Goal: Transaction & Acquisition: Book appointment/travel/reservation

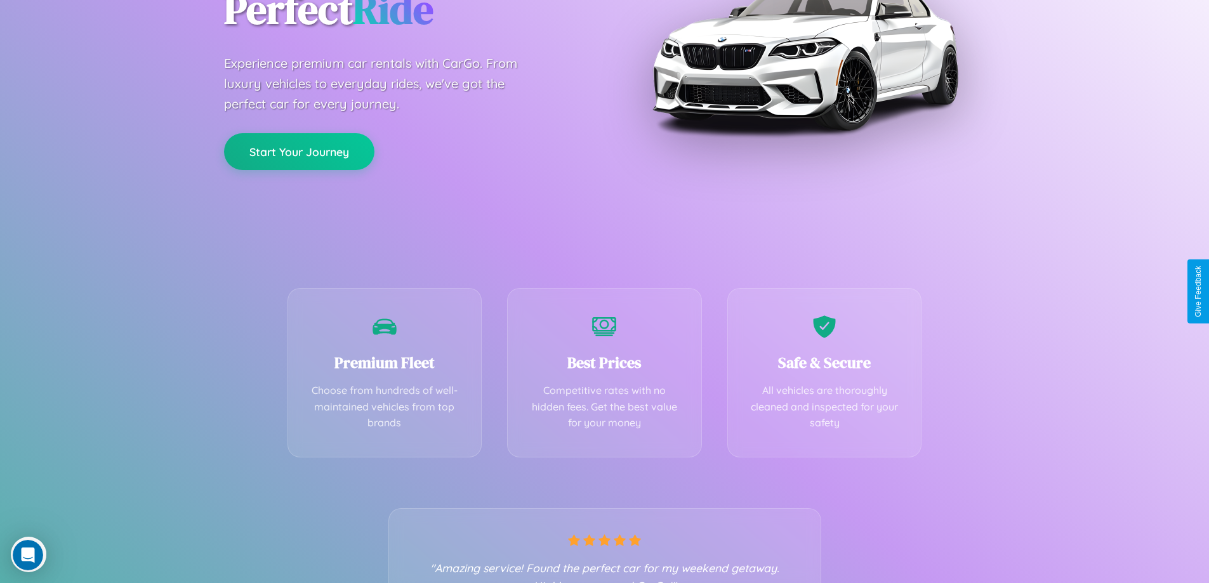
scroll to position [250, 0]
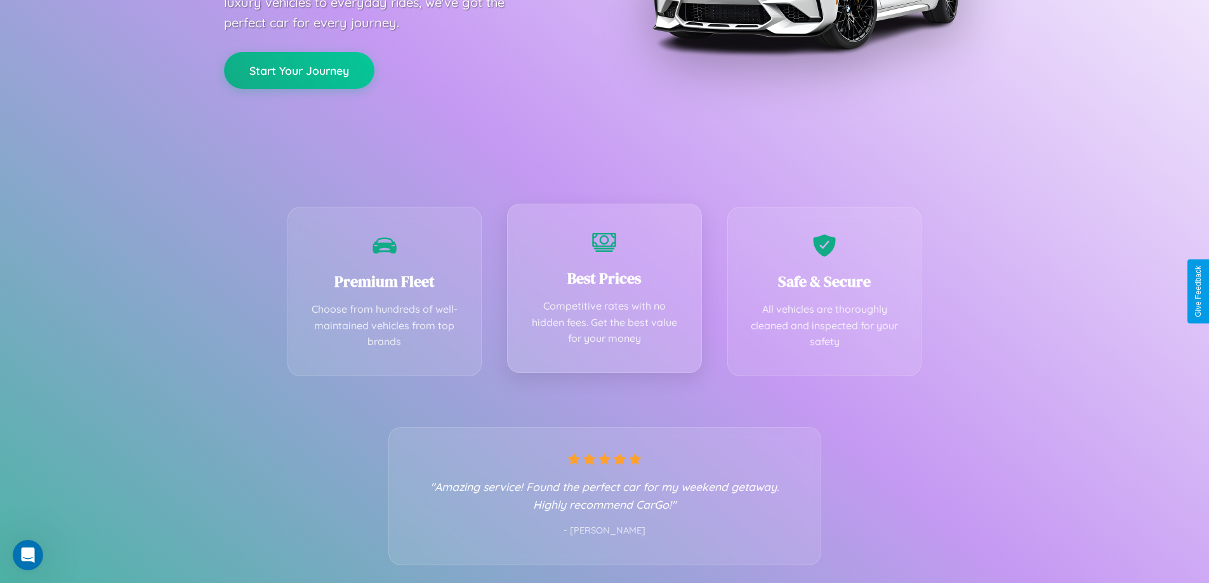
click at [604, 291] on div "Best Prices Competitive rates with no hidden fees. Get the best value for your …" at bounding box center [604, 289] width 195 height 170
click at [299, 69] on button "Start Your Journey" at bounding box center [299, 69] width 150 height 37
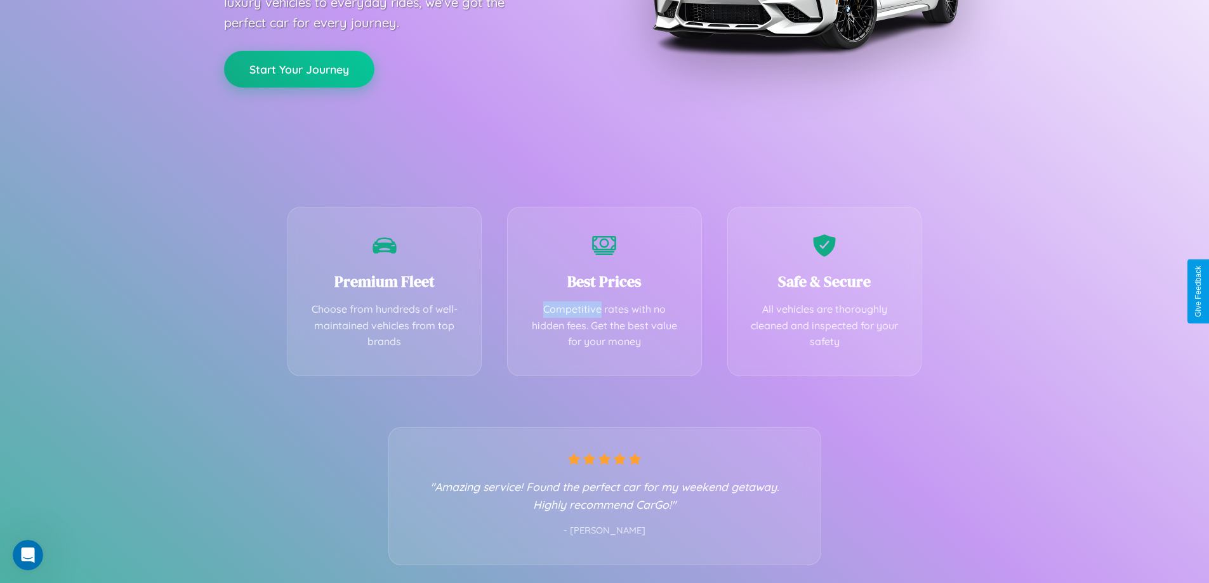
click at [299, 69] on button "Start Your Journey" at bounding box center [299, 69] width 150 height 37
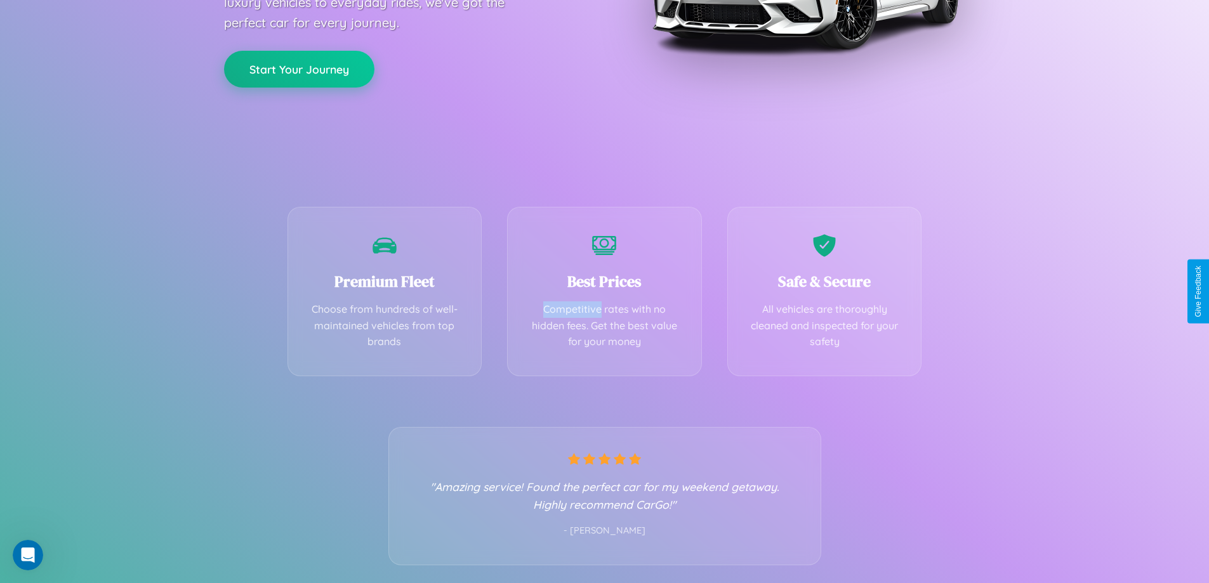
click at [299, 69] on button "Start Your Journey" at bounding box center [299, 69] width 150 height 37
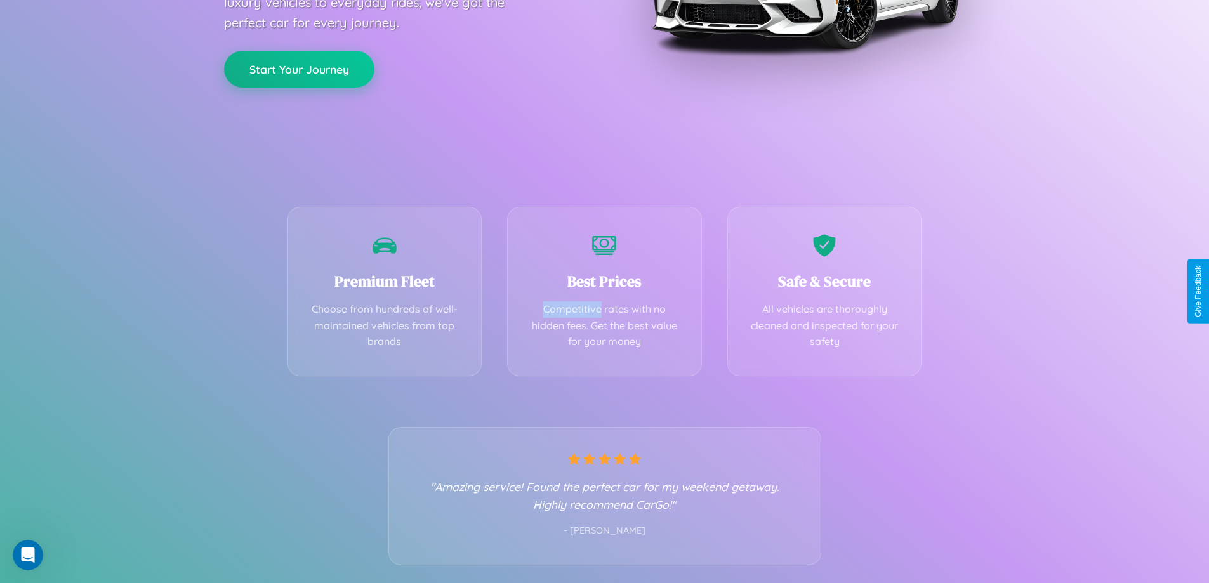
click at [299, 69] on button "Start Your Journey" at bounding box center [299, 69] width 150 height 37
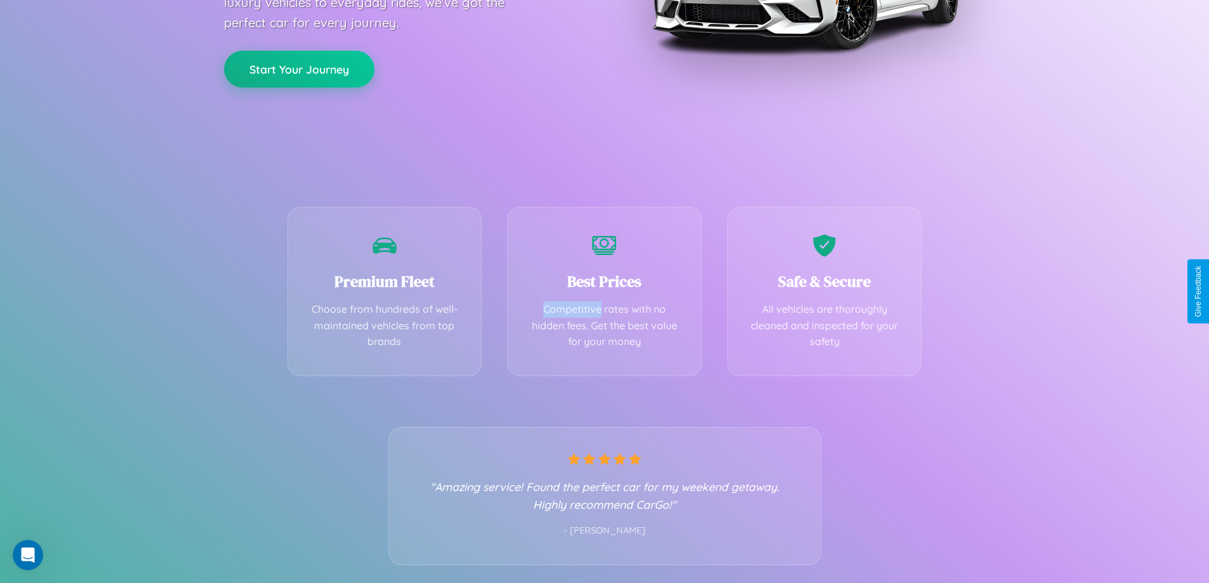
click at [299, 69] on button "Start Your Journey" at bounding box center [299, 69] width 150 height 37
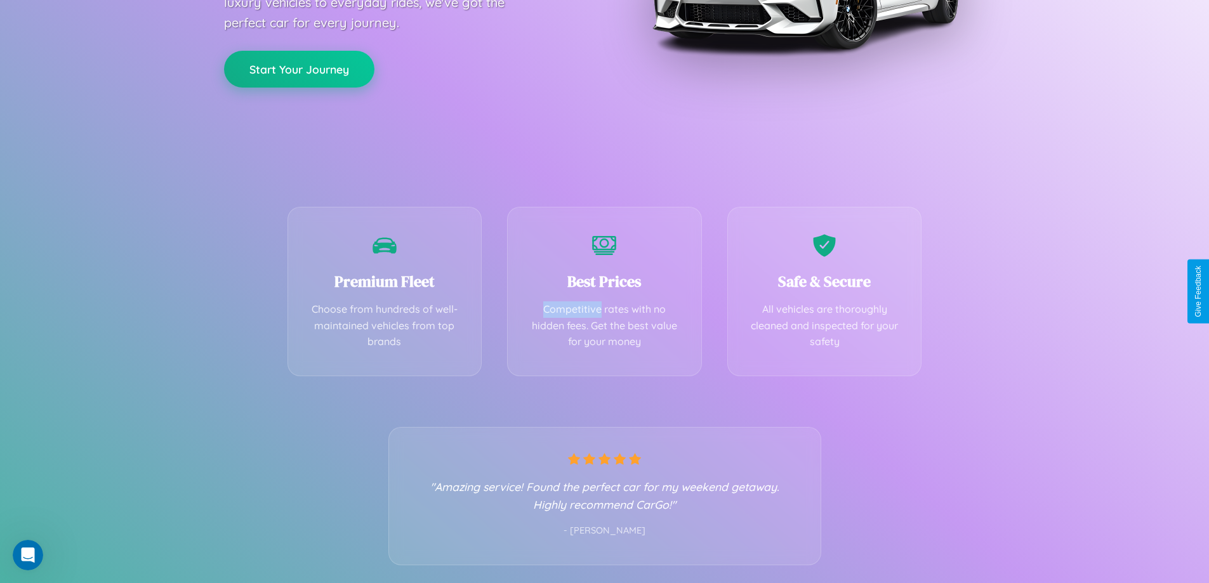
click at [299, 69] on button "Start Your Journey" at bounding box center [299, 69] width 150 height 37
